Goal: Find specific page/section: Find specific page/section

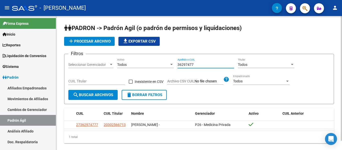
drag, startPoint x: 181, startPoint y: 64, endPoint x: 165, endPoint y: 64, distance: 16.5
click at [165, 64] on div "Filtros Seleccionar Gerenciador Seleccionar Gerenciador Todos Activo 36297477 A…" at bounding box center [198, 74] width 261 height 32
drag, startPoint x: 198, startPoint y: 65, endPoint x: 148, endPoint y: 60, distance: 50.2
click at [148, 60] on div "Filtros Seleccionar Gerenciador Seleccionar Gerenciador Todos Activo 42253653 A…" at bounding box center [198, 74] width 261 height 32
type input "39396299"
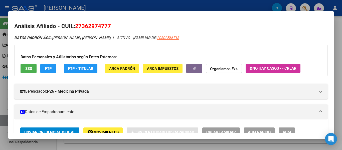
click at [155, 6] on div at bounding box center [171, 75] width 342 height 150
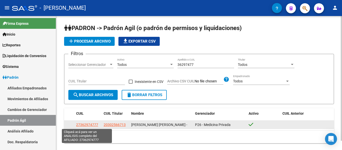
click at [85, 124] on span "27362974777" at bounding box center [87, 125] width 22 height 4
